Goal: Find specific page/section: Find specific page/section

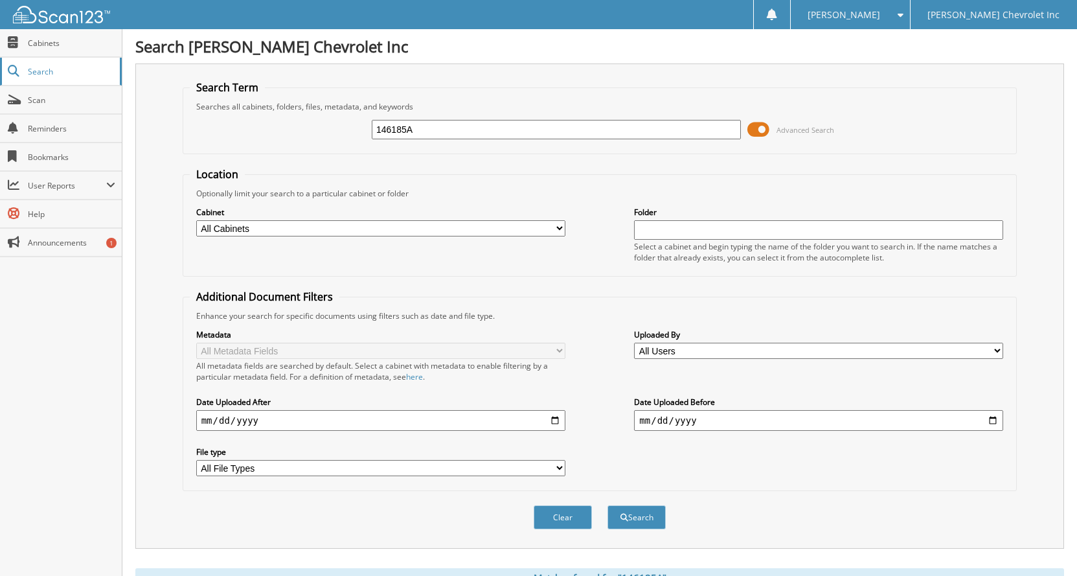
click at [54, 71] on span "Search" at bounding box center [71, 71] width 86 height 11
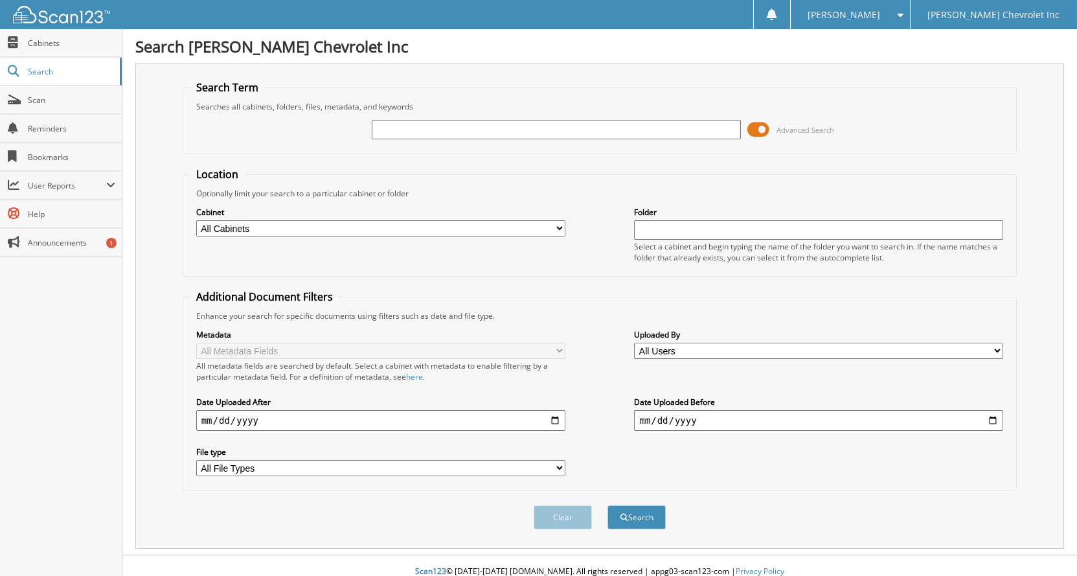
paste input "110371A"
type input "110371A"
click at [608, 505] on button "Search" at bounding box center [637, 517] width 58 height 24
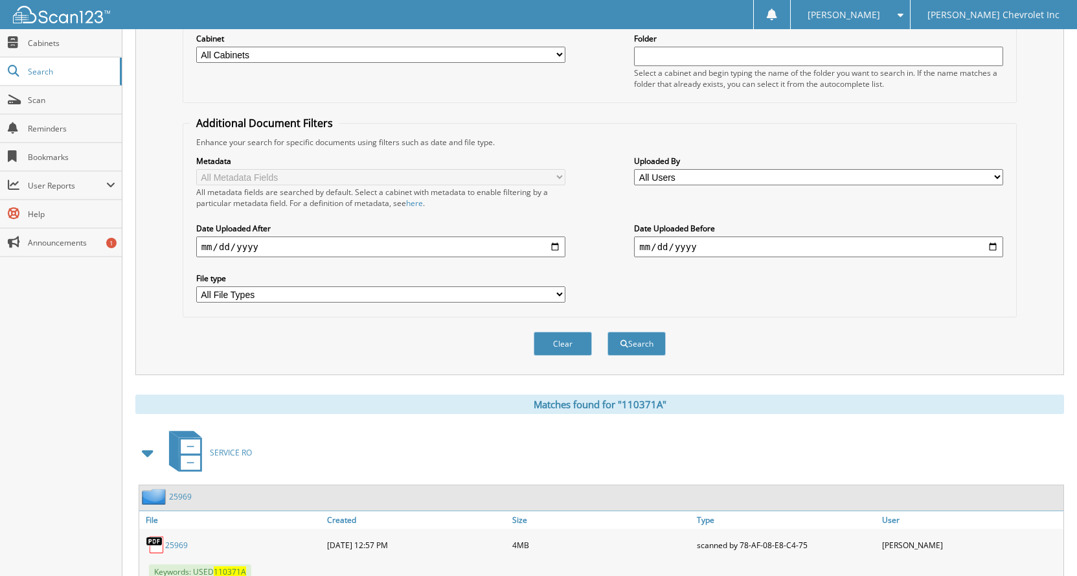
scroll to position [220, 0]
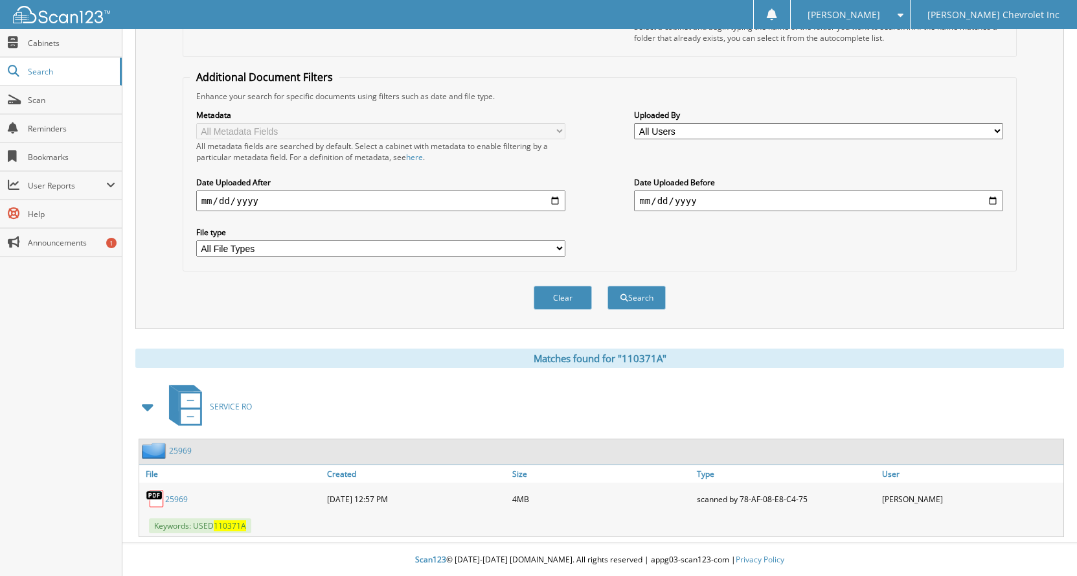
click at [176, 500] on link "25969" at bounding box center [176, 499] width 23 height 11
